Goal: Contribute content: Add original content to the website for others to see

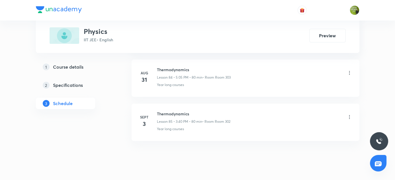
scroll to position [4013, 0]
drag, startPoint x: 157, startPoint y: 98, endPoint x: 206, endPoint y: 98, distance: 48.7
click at [205, 110] on h6 "Thermodynamics" at bounding box center [193, 113] width 73 height 6
copy h6 "Thermodynamics"
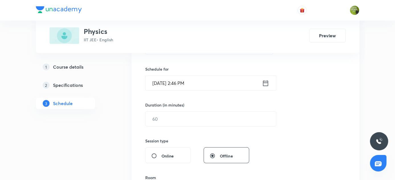
scroll to position [105, 0]
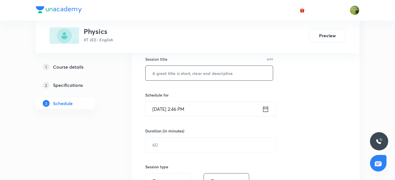
click at [184, 75] on input "text" at bounding box center [209, 73] width 128 height 15
paste input "Thermodynamics"
type input "Thermodynamics"
click at [267, 110] on icon at bounding box center [265, 109] width 7 height 8
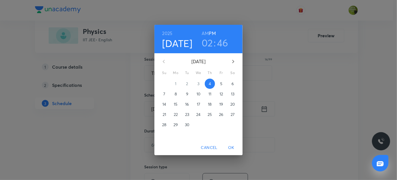
click at [210, 42] on h3 "02" at bounding box center [207, 43] width 11 height 12
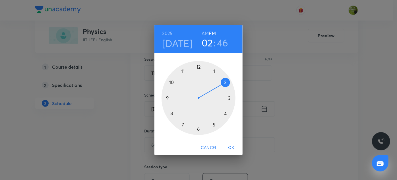
click at [230, 97] on div at bounding box center [199, 98] width 74 height 74
click at [172, 114] on div at bounding box center [199, 98] width 74 height 74
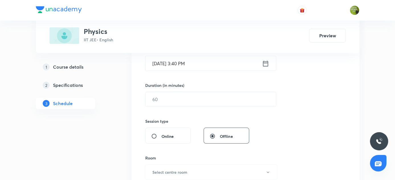
scroll to position [157, 0]
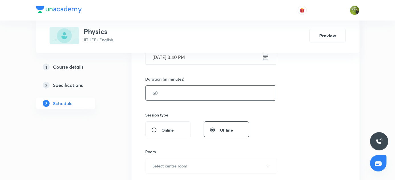
click at [195, 91] on input "text" at bounding box center [210, 93] width 130 height 15
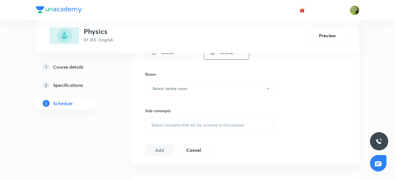
scroll to position [235, 0]
type input "80"
click at [268, 87] on icon "button" at bounding box center [268, 88] width 5 height 5
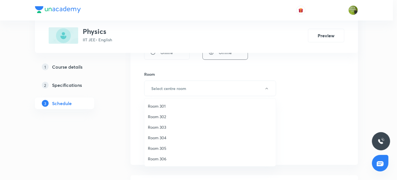
click at [166, 137] on span "Room 304" at bounding box center [210, 138] width 125 height 6
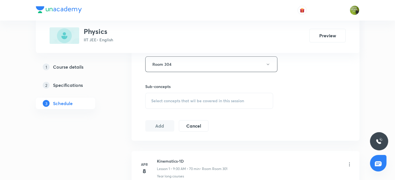
scroll to position [286, 0]
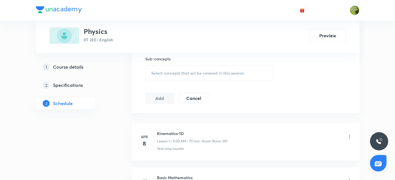
click at [200, 72] on span "Select concepts that wil be covered in this session" at bounding box center [197, 73] width 93 height 5
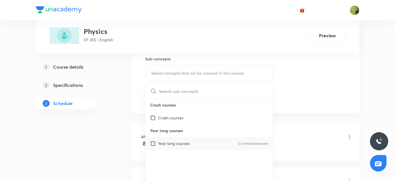
click at [153, 142] on input "checkbox" at bounding box center [154, 143] width 8 height 6
checkbox input "true"
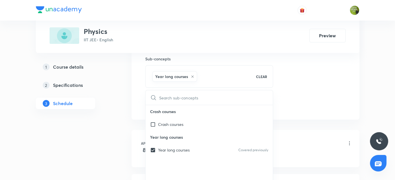
drag, startPoint x: 112, startPoint y: 134, endPoint x: 187, endPoint y: 117, distance: 77.3
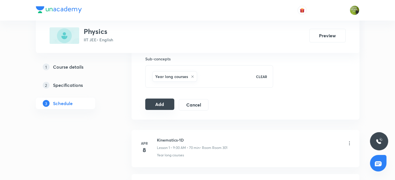
click at [165, 103] on button "Add" at bounding box center [159, 104] width 29 height 11
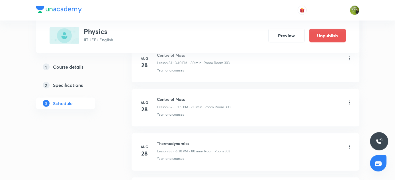
scroll to position [3796, 0]
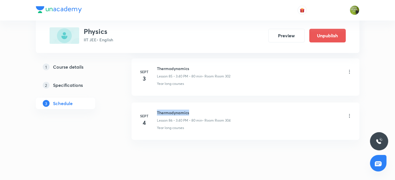
drag, startPoint x: 156, startPoint y: 98, endPoint x: 198, endPoint y: 98, distance: 41.8
click at [198, 110] on h6 "Thermodynamics" at bounding box center [194, 113] width 74 height 6
copy h6 "Thermodynamics"
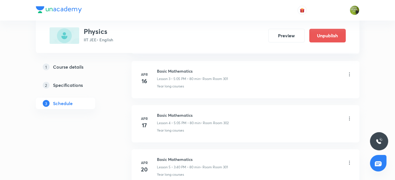
scroll to position [18, 0]
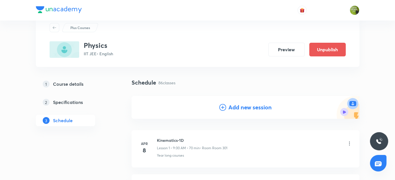
click at [221, 108] on icon at bounding box center [222, 107] width 7 height 7
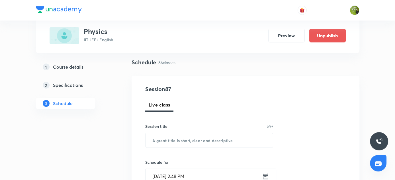
scroll to position [70, 0]
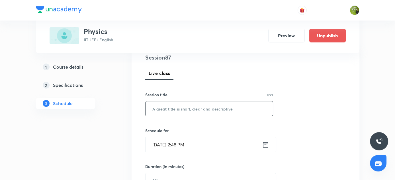
click at [198, 110] on input "text" at bounding box center [209, 108] width 128 height 15
paste input "Thermodynamics"
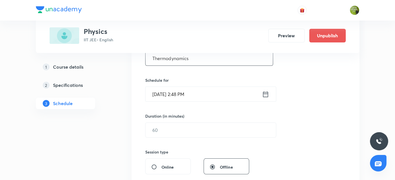
scroll to position [121, 0]
type input "Thermodynamics"
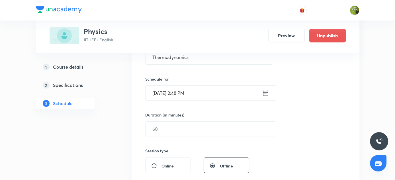
click at [264, 92] on icon at bounding box center [265, 93] width 7 height 8
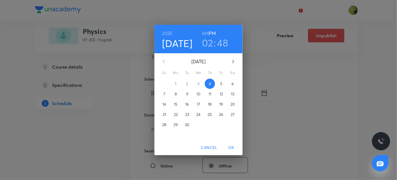
drag, startPoint x: 209, startPoint y: 44, endPoint x: 209, endPoint y: 56, distance: 11.7
click at [209, 44] on h3 "02" at bounding box center [207, 43] width 11 height 12
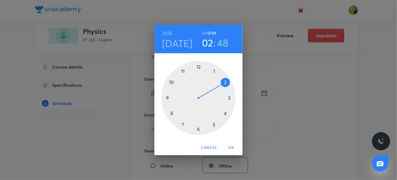
click at [213, 125] on div at bounding box center [199, 98] width 74 height 74
click at [216, 71] on div at bounding box center [199, 98] width 74 height 74
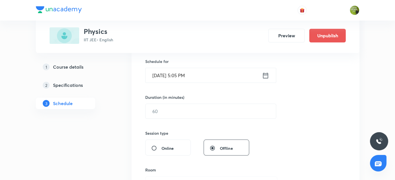
scroll to position [147, 0]
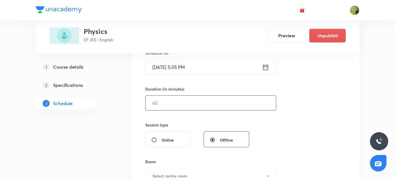
click at [192, 101] on input "text" at bounding box center [210, 103] width 130 height 15
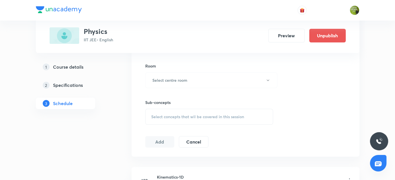
scroll to position [251, 0]
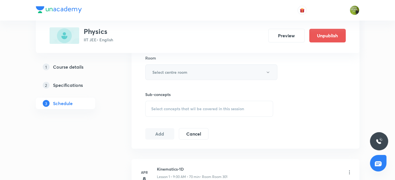
type input "80"
click at [268, 70] on icon "button" at bounding box center [268, 72] width 5 height 5
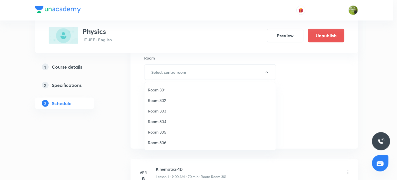
click at [156, 120] on span "Room 304" at bounding box center [210, 121] width 125 height 6
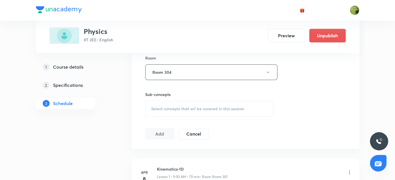
scroll to position [277, 0]
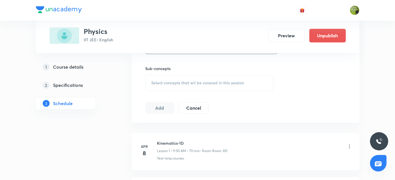
click at [168, 83] on span "Select concepts that wil be covered in this session" at bounding box center [197, 83] width 93 height 5
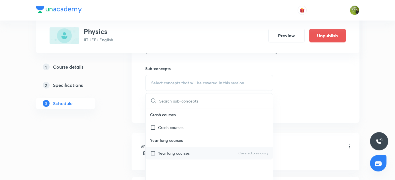
click at [153, 152] on input "checkbox" at bounding box center [154, 153] width 8 height 6
checkbox input "true"
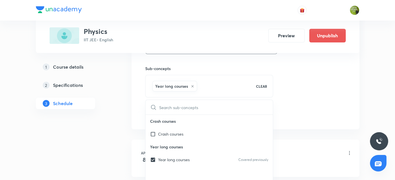
drag, startPoint x: 116, startPoint y: 139, endPoint x: 159, endPoint y: 124, distance: 45.3
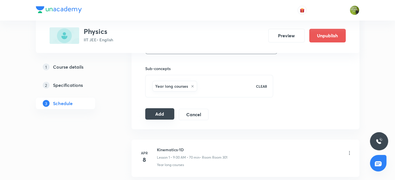
click at [162, 113] on button "Add" at bounding box center [159, 113] width 29 height 11
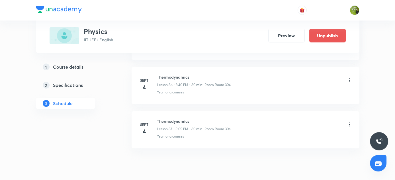
scroll to position [3840, 0]
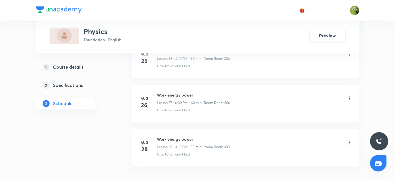
scroll to position [1946, 0]
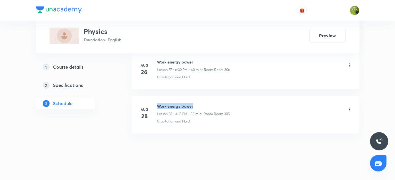
drag, startPoint x: 157, startPoint y: 99, endPoint x: 184, endPoint y: 99, distance: 27.3
click at [225, 103] on h6 "Work energy power" at bounding box center [193, 106] width 73 height 6
copy h6 "Work energy power"
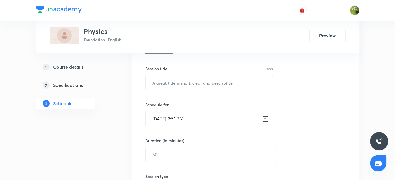
scroll to position [83, 0]
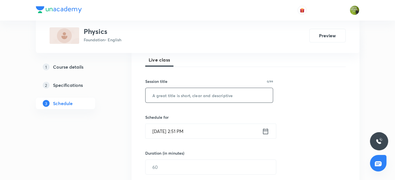
click at [193, 95] on input "text" at bounding box center [209, 95] width 128 height 15
paste input "Work energy power"
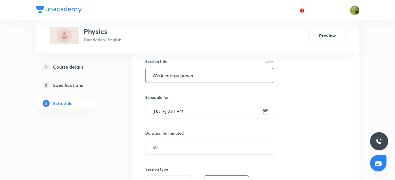
scroll to position [135, 0]
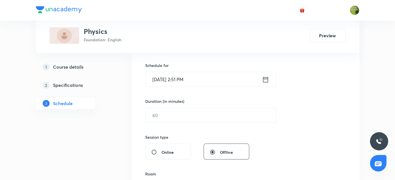
type input "Work energy power"
click at [266, 81] on icon at bounding box center [265, 79] width 7 height 8
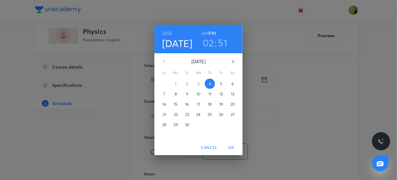
click at [212, 45] on h3 "02" at bounding box center [208, 43] width 11 height 12
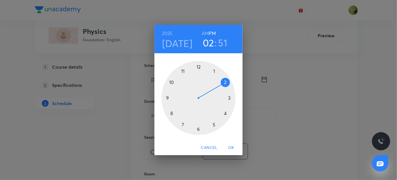
click at [226, 113] on div at bounding box center [199, 98] width 74 height 74
click at [226, 83] on div at bounding box center [199, 98] width 74 height 74
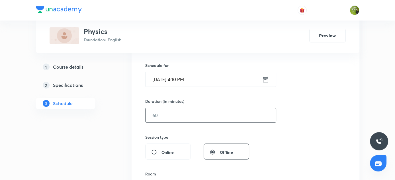
click at [202, 113] on input "text" at bounding box center [210, 115] width 130 height 15
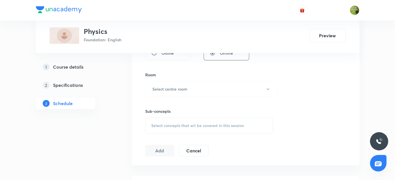
scroll to position [238, 0]
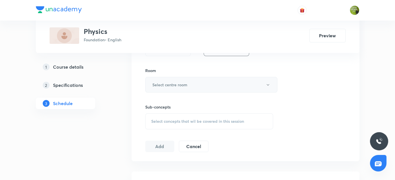
type input "60"
click at [268, 83] on icon "button" at bounding box center [268, 85] width 5 height 5
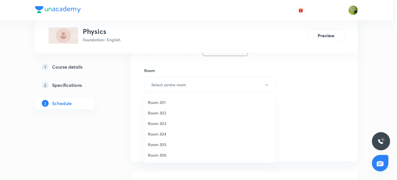
click at [163, 122] on span "Room 303" at bounding box center [210, 123] width 125 height 6
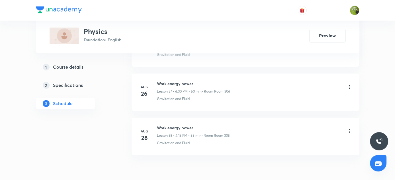
scroll to position [1946, 0]
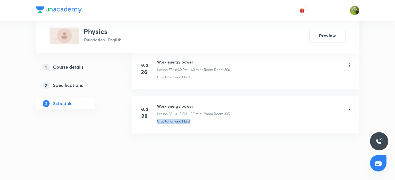
drag, startPoint x: 157, startPoint y: 114, endPoint x: 195, endPoint y: 115, distance: 38.2
click at [195, 119] on div "Gravitation and Fluid" at bounding box center [254, 121] width 195 height 5
copy p "Gravitation and Fluid"
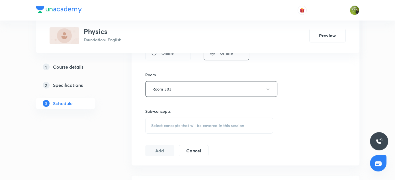
scroll to position [264, 0]
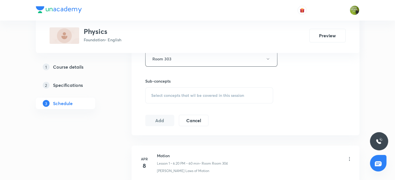
click at [173, 94] on span "Select concepts that wil be covered in this session" at bounding box center [197, 95] width 93 height 5
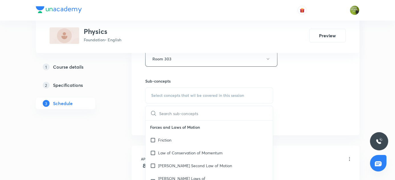
click at [179, 110] on input "text" at bounding box center [216, 113] width 114 height 15
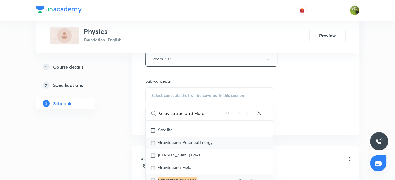
scroll to position [611, 0]
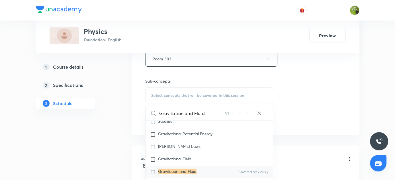
type input "Gravitation and Fluid"
click at [153, 169] on input "checkbox" at bounding box center [154, 172] width 8 height 6
checkbox input "true"
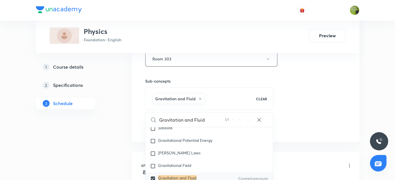
drag, startPoint x: 97, startPoint y: 157, endPoint x: 179, endPoint y: 139, distance: 84.2
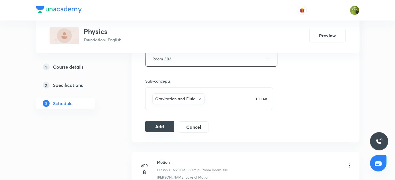
click at [162, 125] on button "Add" at bounding box center [159, 126] width 29 height 11
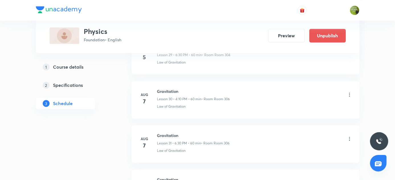
scroll to position [1729, 0]
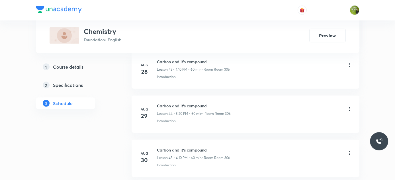
scroll to position [2254, 0]
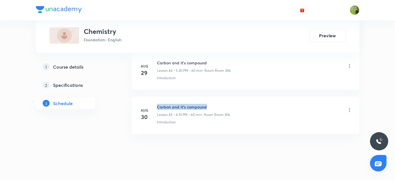
drag, startPoint x: 157, startPoint y: 99, endPoint x: 217, endPoint y: 99, distance: 59.5
click at [217, 104] on h6 "Carbon and it's compound" at bounding box center [193, 107] width 73 height 6
copy h6 "Carbon and it's compound"
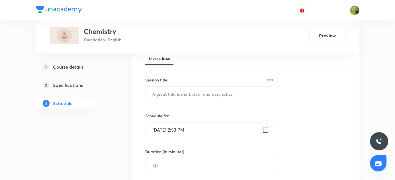
scroll to position [55, 0]
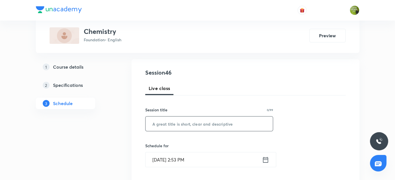
click at [184, 124] on input "text" at bounding box center [209, 123] width 128 height 15
paste input "Carbon and it's compound"
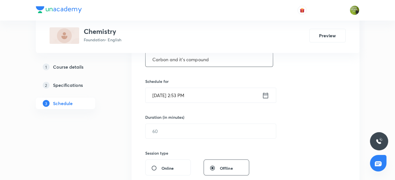
scroll to position [132, 0]
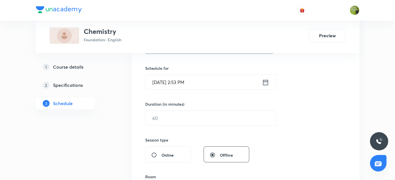
type input "Carbon and it's compound"
click at [263, 81] on icon at bounding box center [265, 82] width 5 height 6
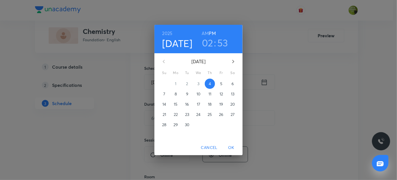
click at [207, 44] on h3 "02" at bounding box center [207, 43] width 11 height 12
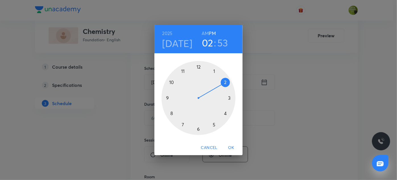
click at [225, 114] on div at bounding box center [199, 98] width 74 height 74
click at [225, 83] on div at bounding box center [199, 98] width 74 height 74
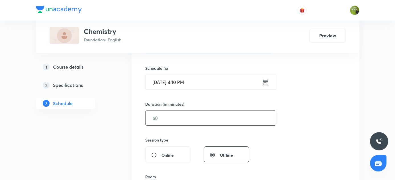
scroll to position [158, 0]
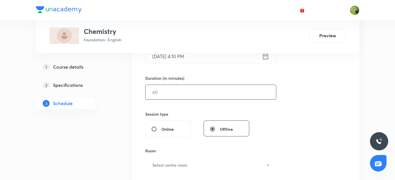
click at [212, 95] on input "text" at bounding box center [210, 92] width 130 height 15
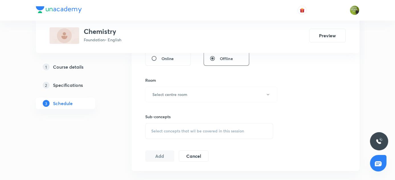
scroll to position [262, 0]
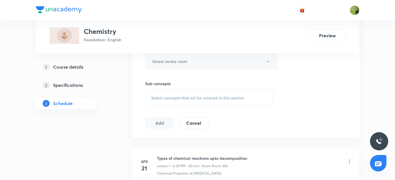
type input "60"
click at [267, 60] on icon "button" at bounding box center [268, 61] width 5 height 5
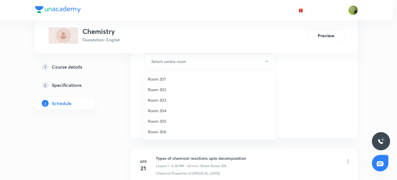
click at [161, 131] on span "Room 306" at bounding box center [210, 132] width 125 height 6
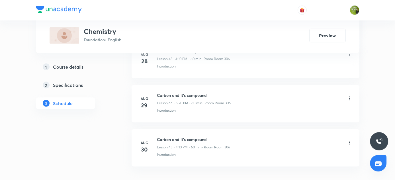
scroll to position [2254, 0]
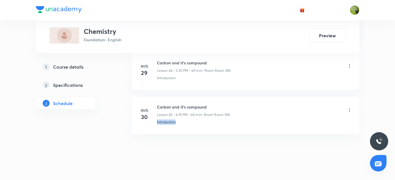
drag, startPoint x: 157, startPoint y: 114, endPoint x: 184, endPoint y: 117, distance: 27.2
click at [184, 120] on div "Introduction" at bounding box center [254, 122] width 195 height 5
copy p "Introduction"
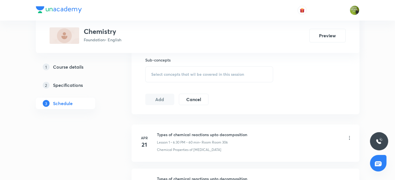
scroll to position [288, 0]
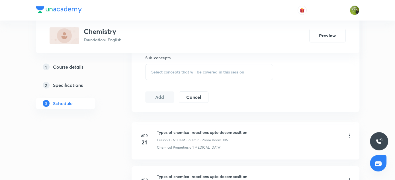
click at [169, 71] on span "Select concepts that wil be covered in this session" at bounding box center [197, 72] width 93 height 5
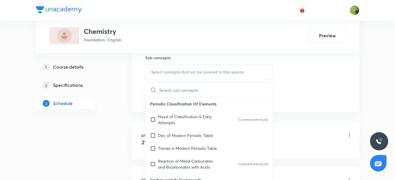
click at [170, 89] on input "text" at bounding box center [216, 90] width 114 height 15
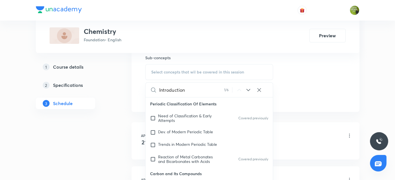
scroll to position [15, 0]
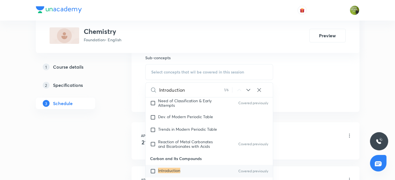
type input "Introduction"
click at [153, 170] on input "checkbox" at bounding box center [154, 171] width 8 height 6
checkbox input "true"
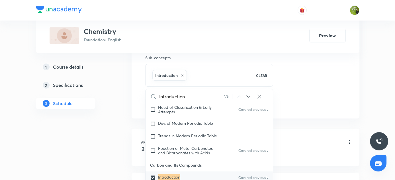
drag, startPoint x: 116, startPoint y: 158, endPoint x: 121, endPoint y: 153, distance: 7.0
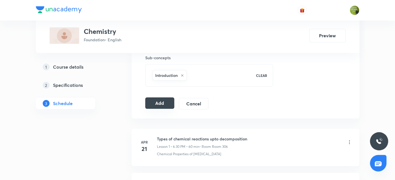
click at [169, 99] on button "Add" at bounding box center [159, 102] width 29 height 11
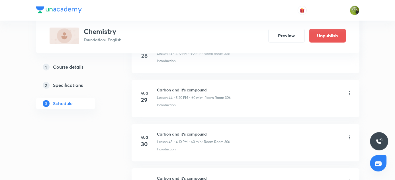
scroll to position [2038, 0]
